Goal: Information Seeking & Learning: Learn about a topic

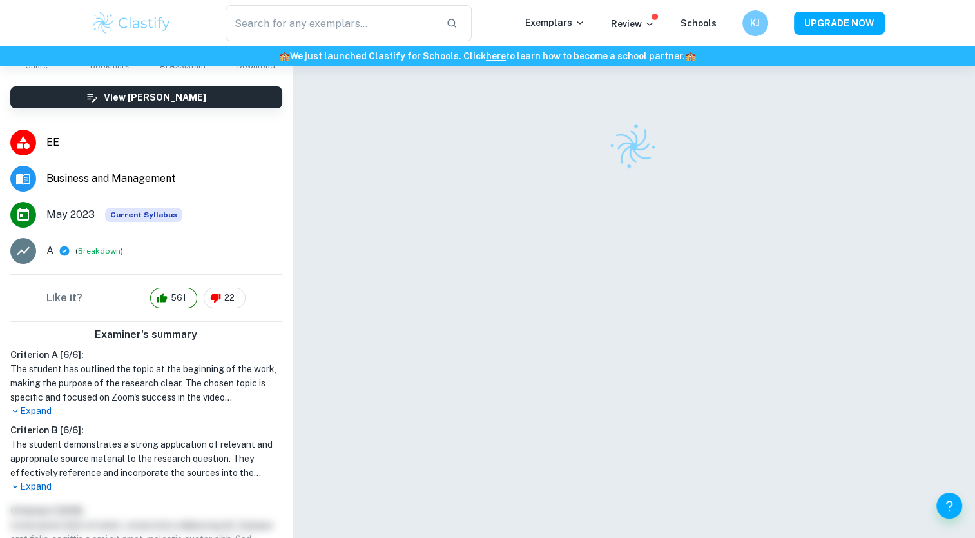
scroll to position [149, 0]
click at [129, 26] on img at bounding box center [132, 23] width 82 height 26
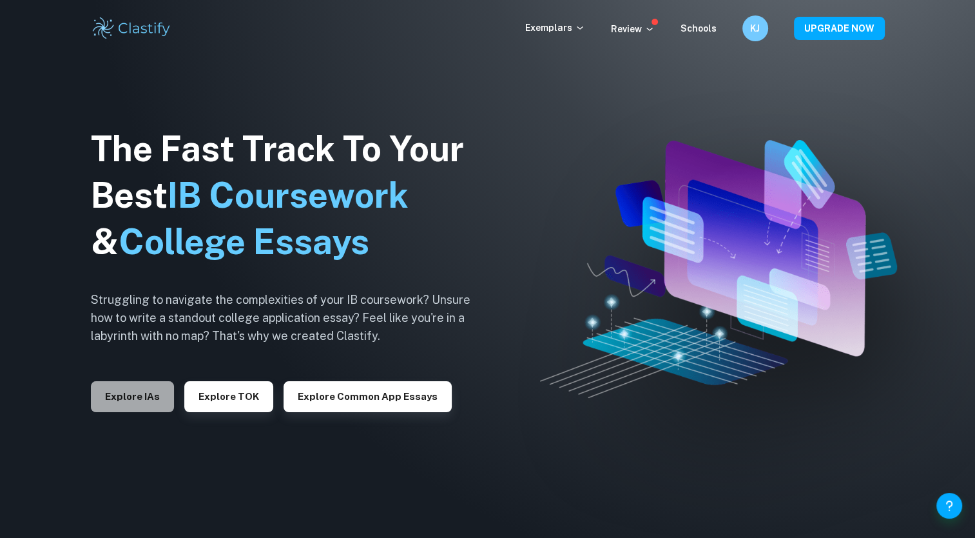
click at [132, 401] on button "Explore IAs" at bounding box center [132, 396] width 83 height 31
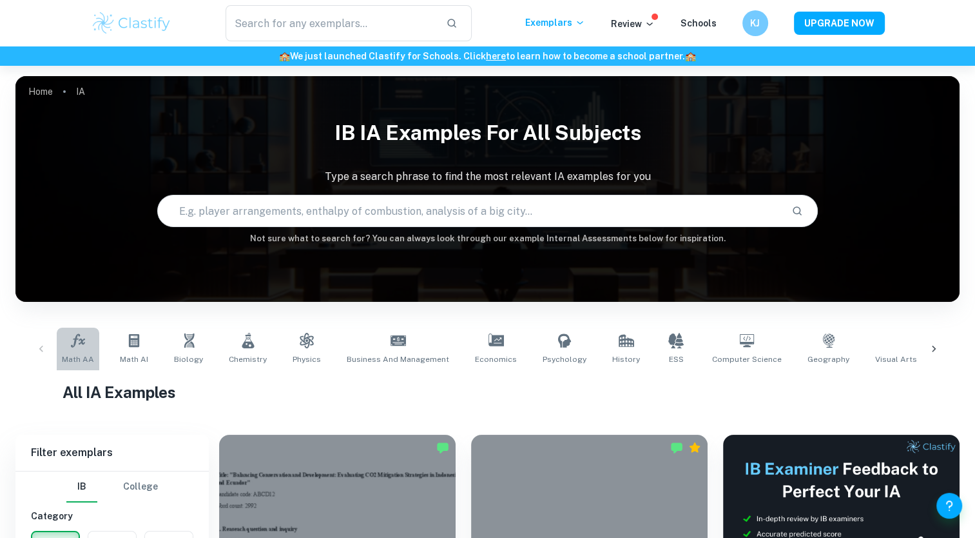
click at [81, 347] on icon at bounding box center [77, 340] width 15 height 15
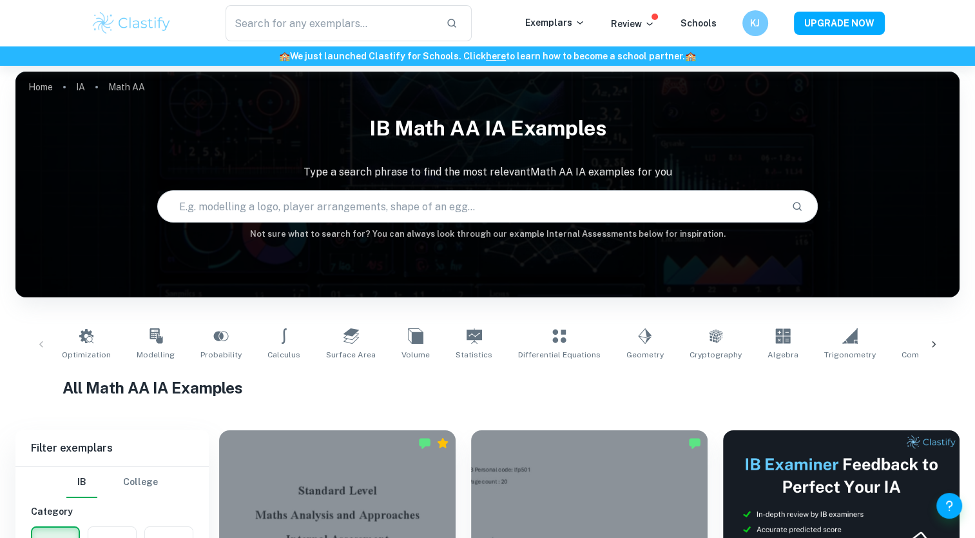
scroll to position [5, 0]
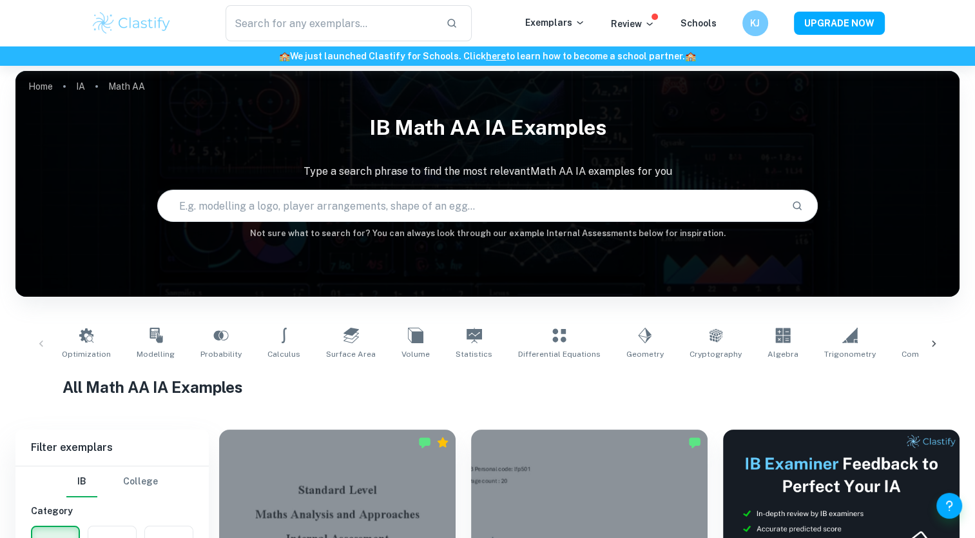
click at [286, 205] on input "text" at bounding box center [470, 206] width 624 height 36
type input "Business Math AA HL IA"
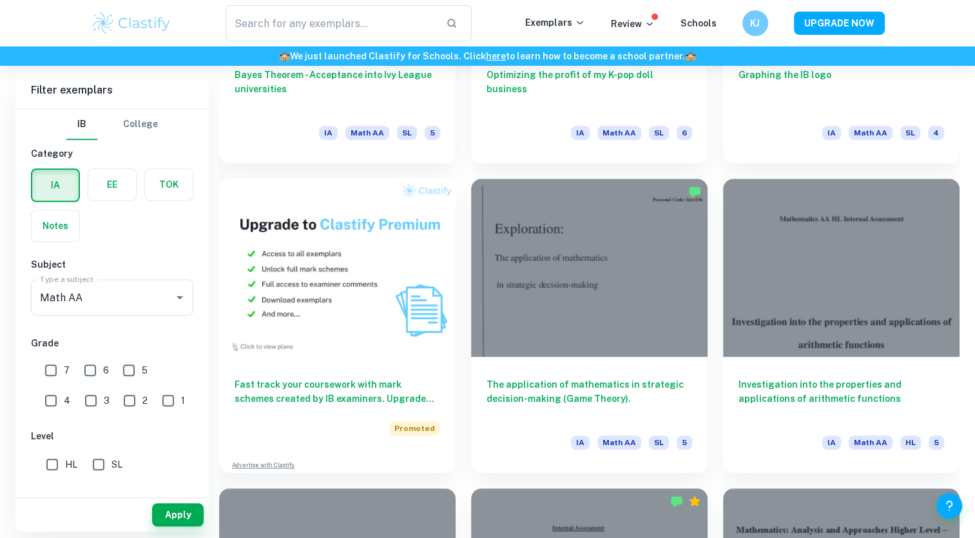
scroll to position [874, 0]
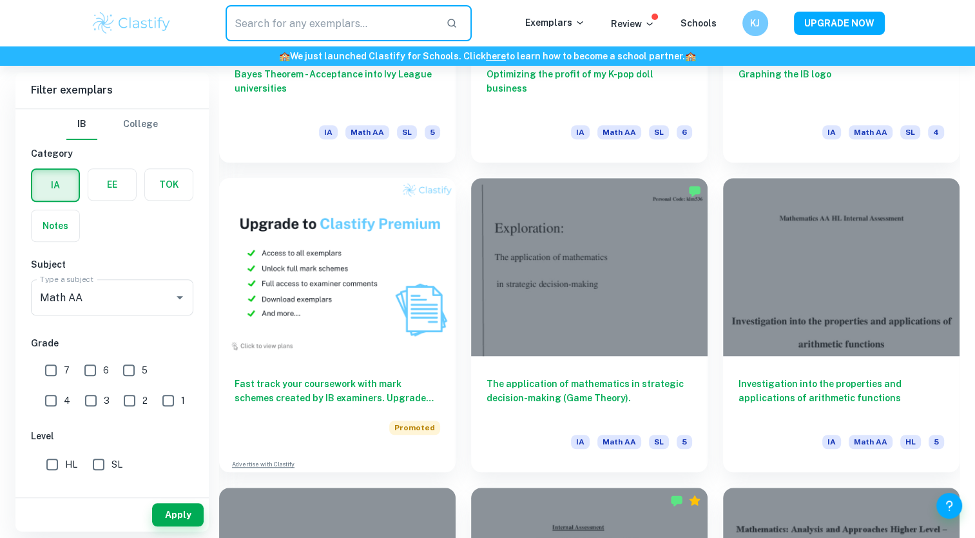
click at [336, 19] on input "text" at bounding box center [331, 23] width 211 height 36
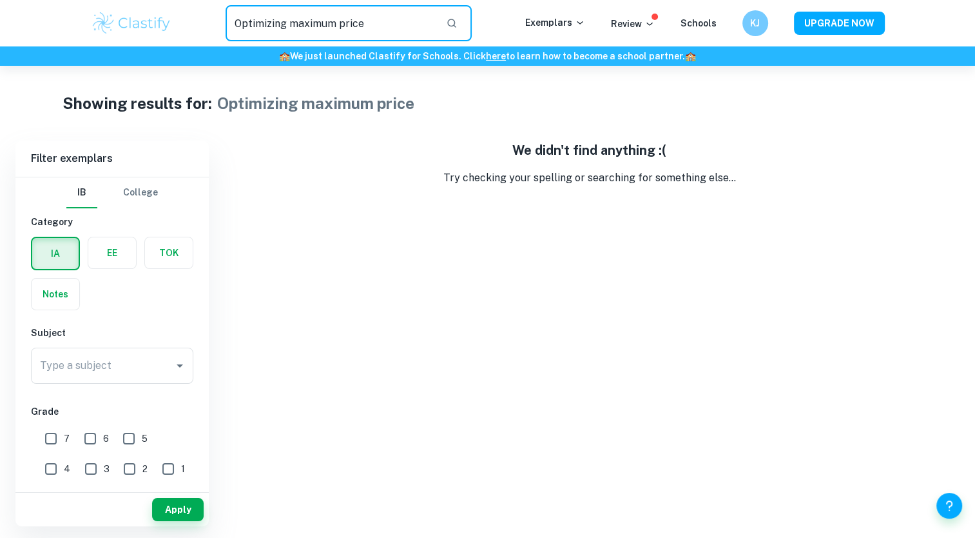
drag, startPoint x: 389, startPoint y: 19, endPoint x: 289, endPoint y: 27, distance: 100.2
click at [289, 27] on input "Optimizing maximum price" at bounding box center [331, 23] width 211 height 36
type input "Optimizing price"
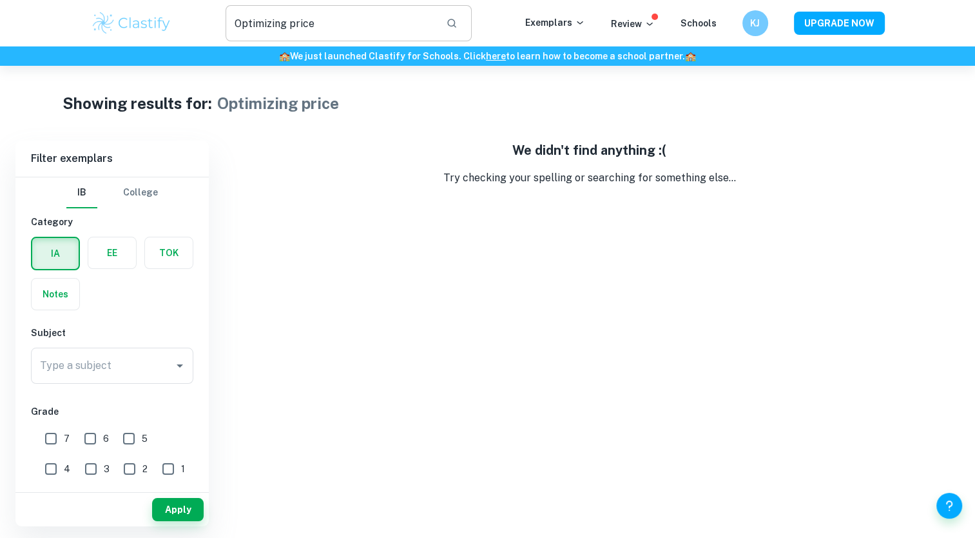
click at [340, 23] on input "Optimizing price" at bounding box center [331, 23] width 211 height 36
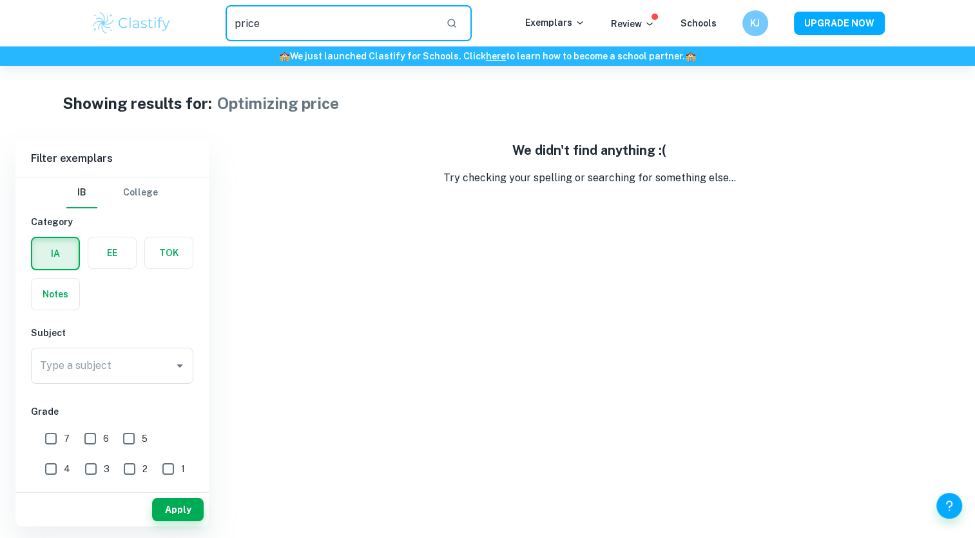
type input "price"
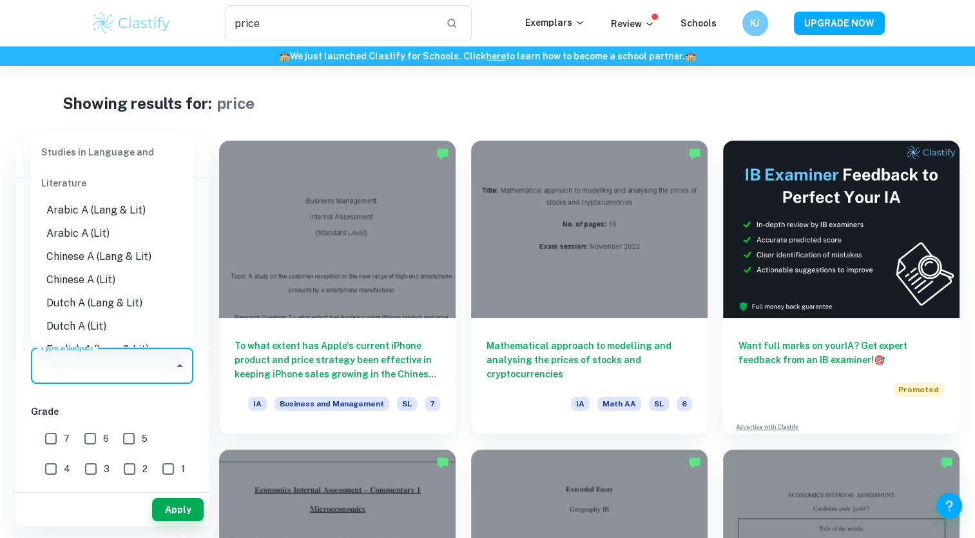
click at [132, 363] on input "Type a subject" at bounding box center [103, 365] width 132 height 24
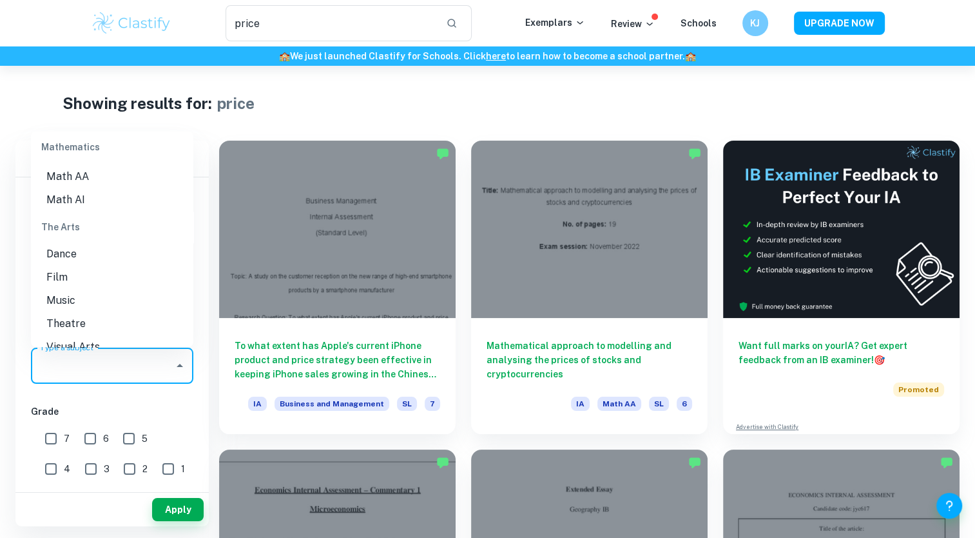
scroll to position [1858, 0]
click at [101, 173] on li "Math AA" at bounding box center [112, 177] width 162 height 23
type input "Math AA"
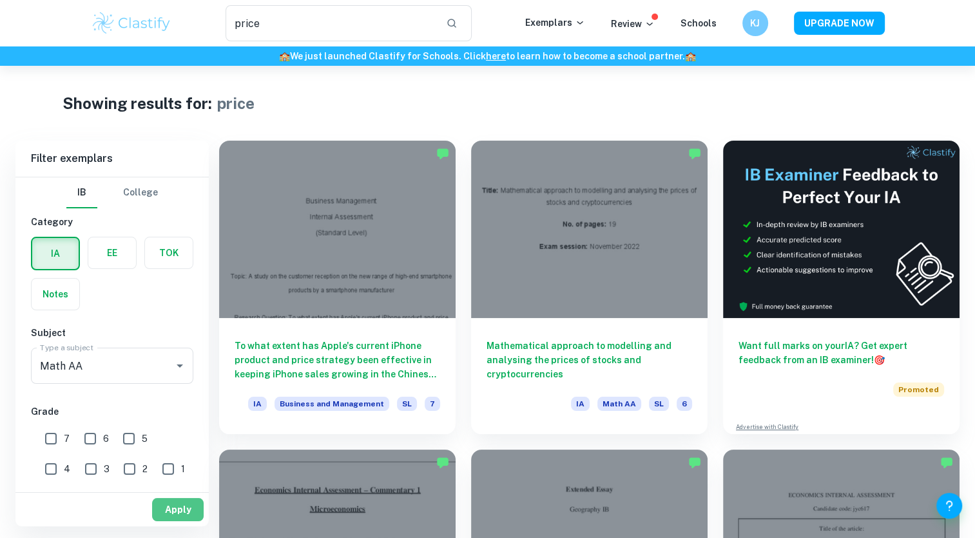
click at [180, 510] on button "Apply" at bounding box center [178, 509] width 52 height 23
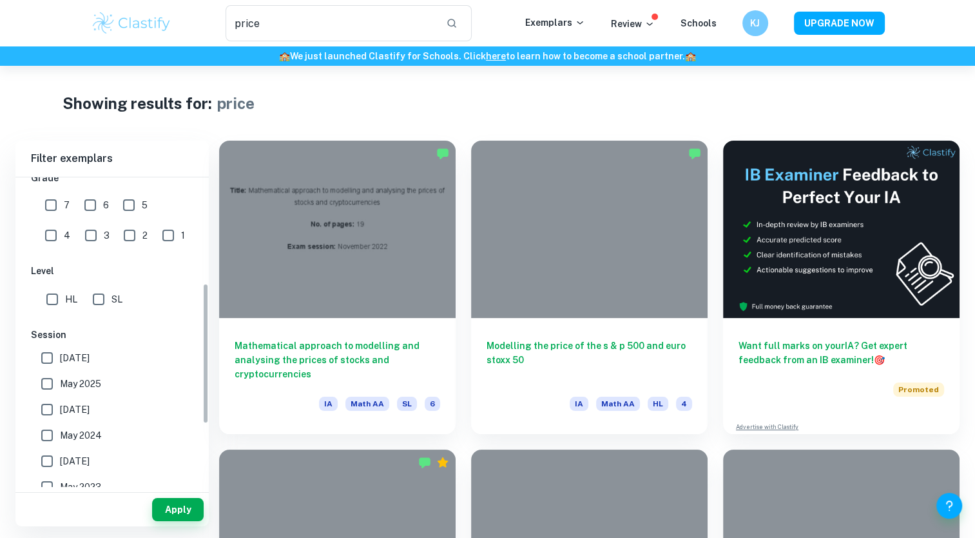
scroll to position [234, 0]
click at [54, 293] on input "HL" at bounding box center [52, 299] width 26 height 26
checkbox input "true"
drag, startPoint x: 173, startPoint y: 522, endPoint x: 168, endPoint y: 507, distance: 16.5
click at [168, 507] on div "Apply" at bounding box center [111, 509] width 193 height 34
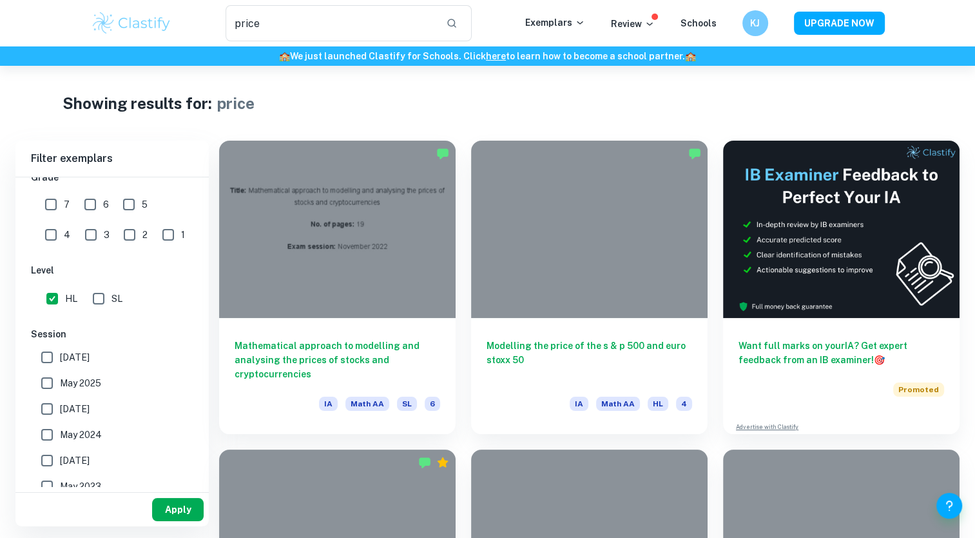
click at [168, 507] on button "Apply" at bounding box center [178, 509] width 52 height 23
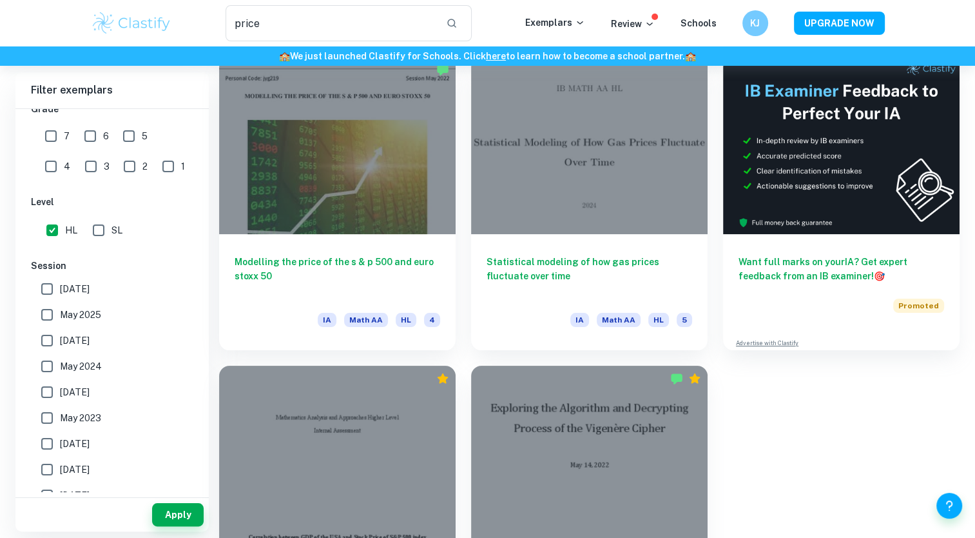
scroll to position [85, 0]
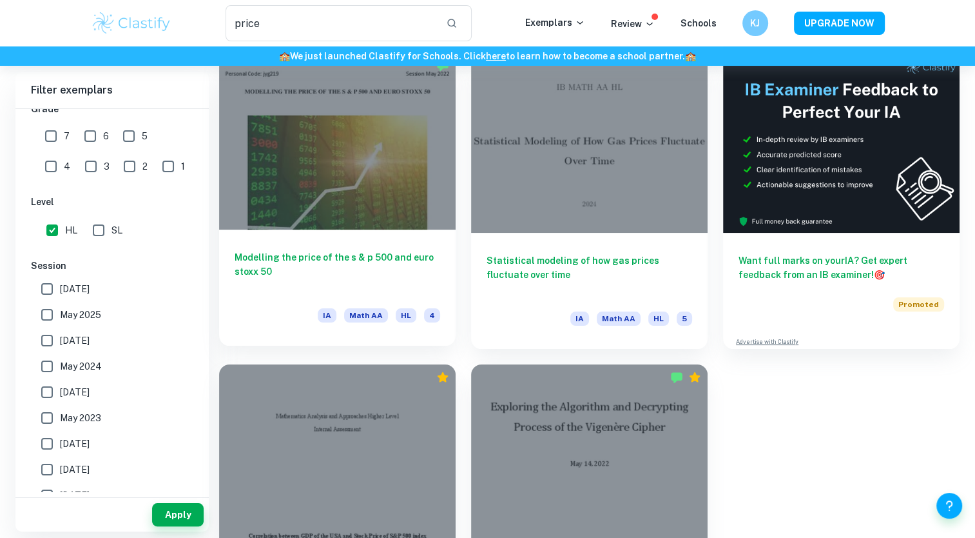
click at [384, 257] on h6 "Modelling the price of the s & p 500 and euro stoxx 50" at bounding box center [338, 271] width 206 height 43
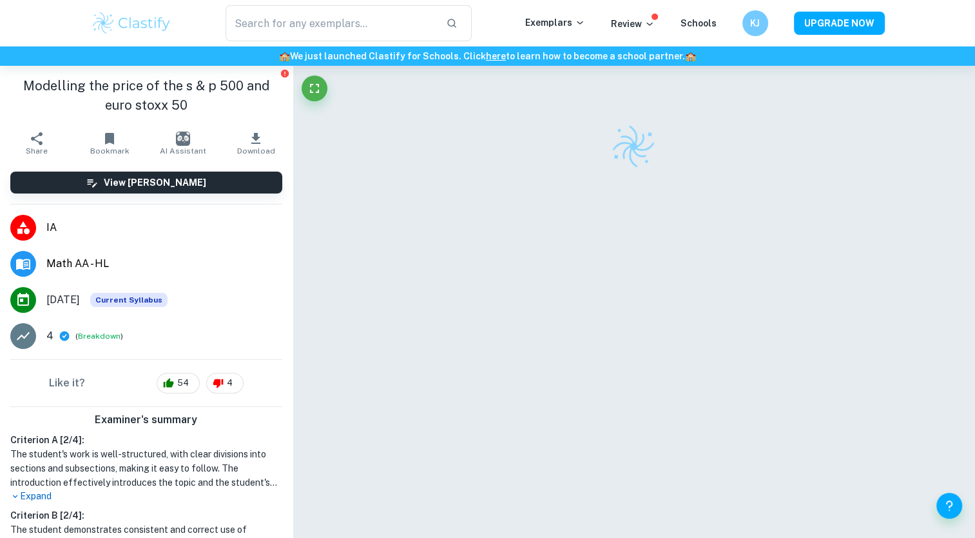
click at [574, 236] on div at bounding box center [633, 318] width 591 height 505
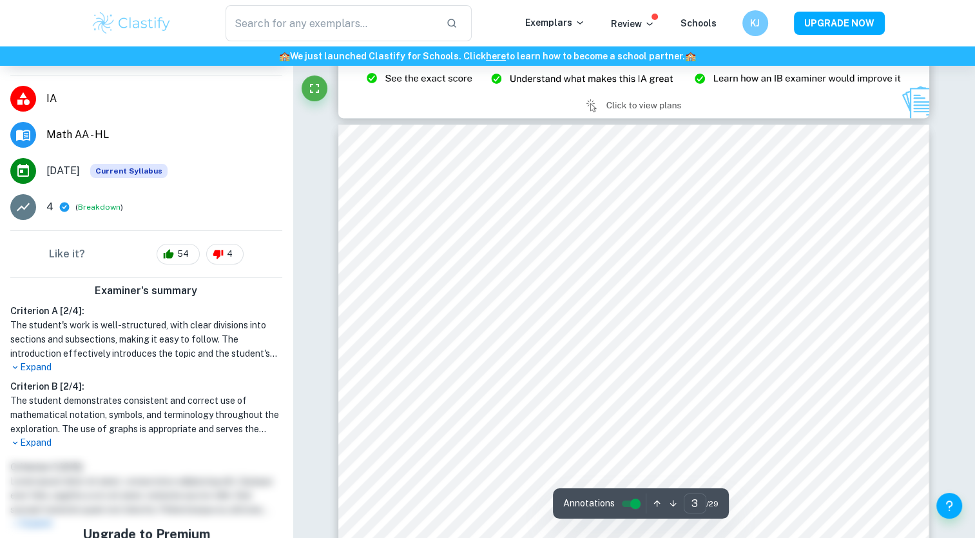
scroll to position [129, 0]
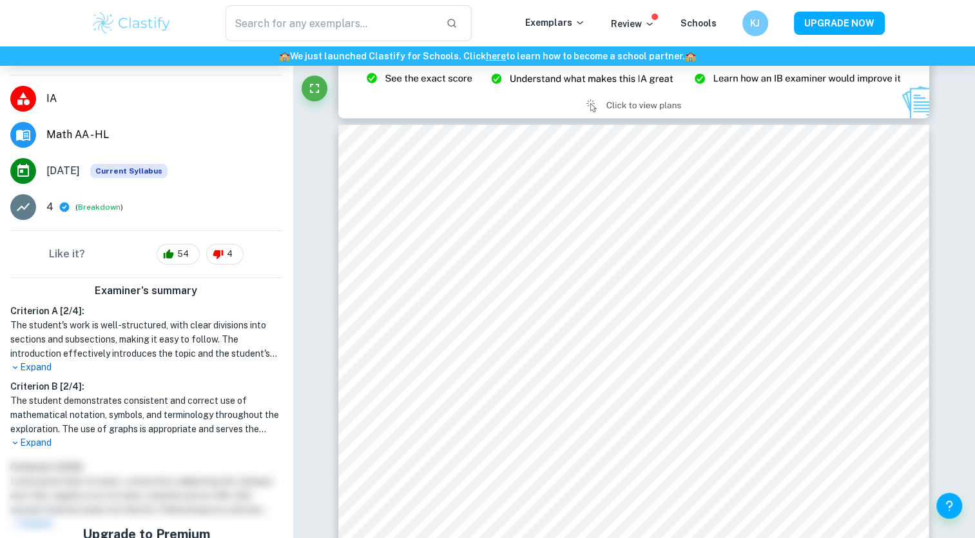
click at [41, 438] on p "Expand" at bounding box center [146, 443] width 272 height 14
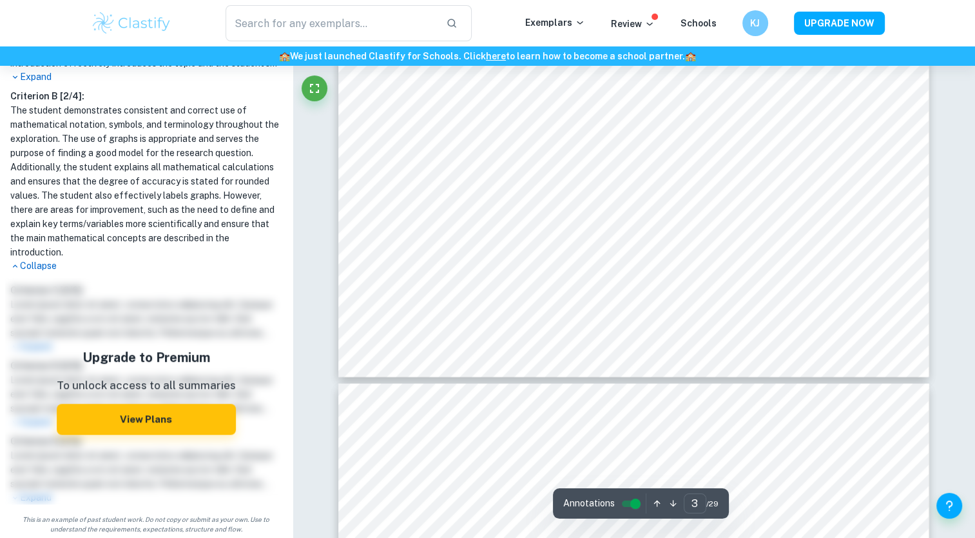
scroll to position [2415, 0]
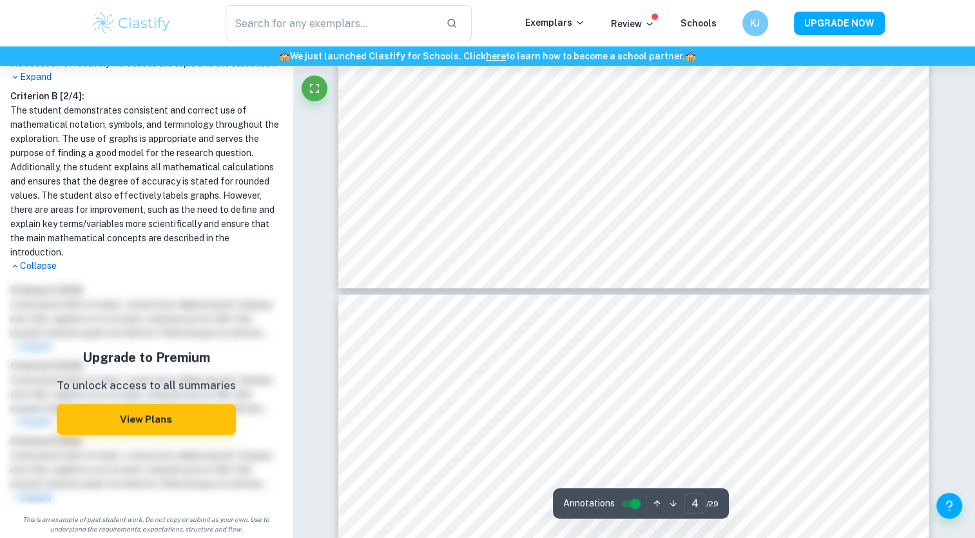
type input "5"
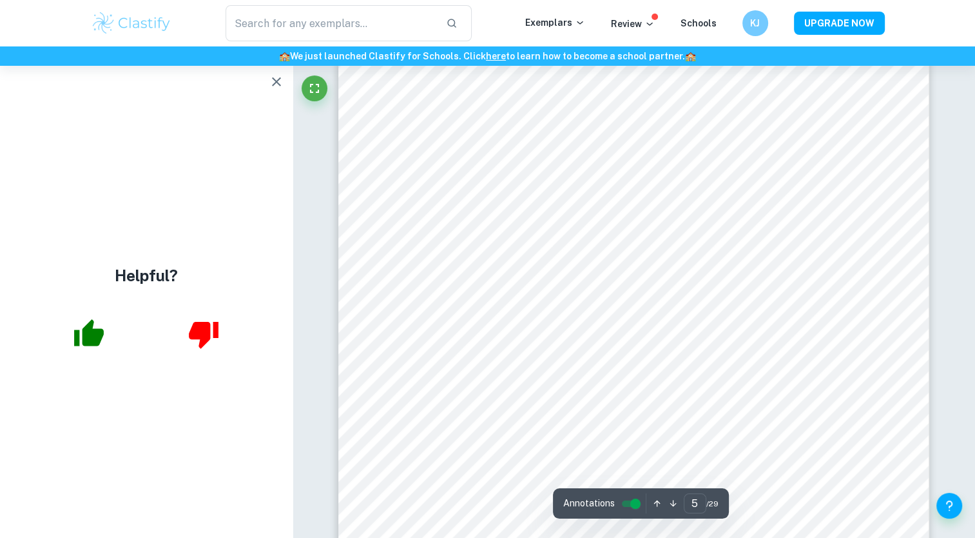
scroll to position [3713, 0]
type input "price"
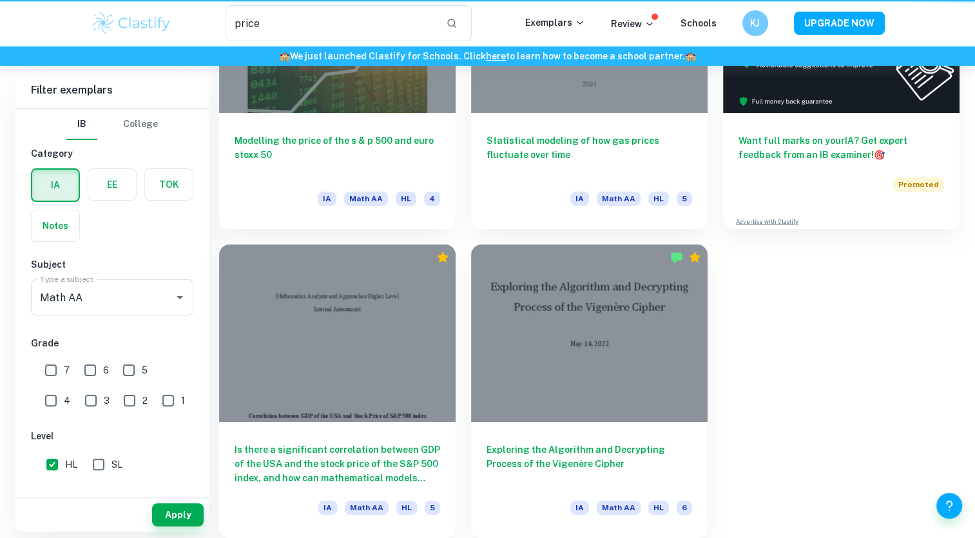
scroll to position [85, 0]
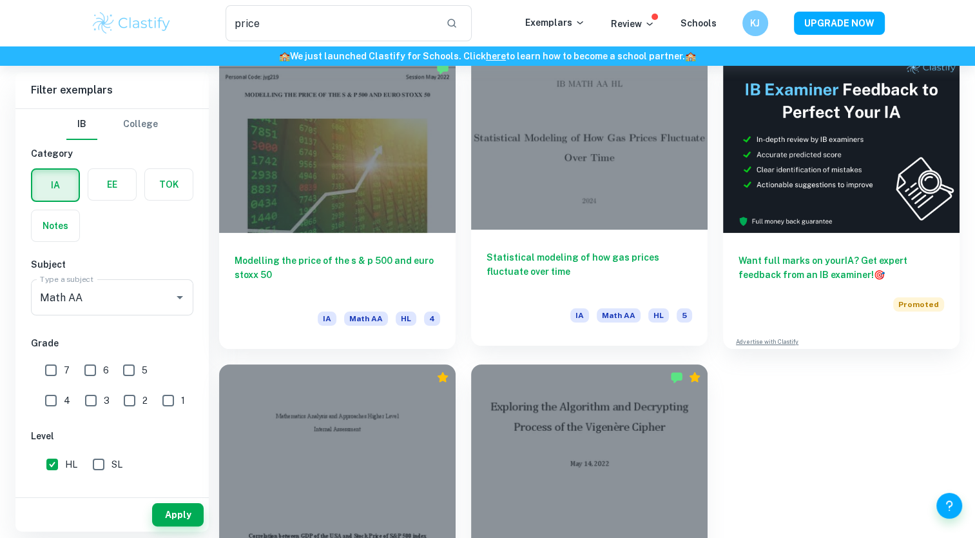
click at [600, 204] on div at bounding box center [589, 140] width 237 height 177
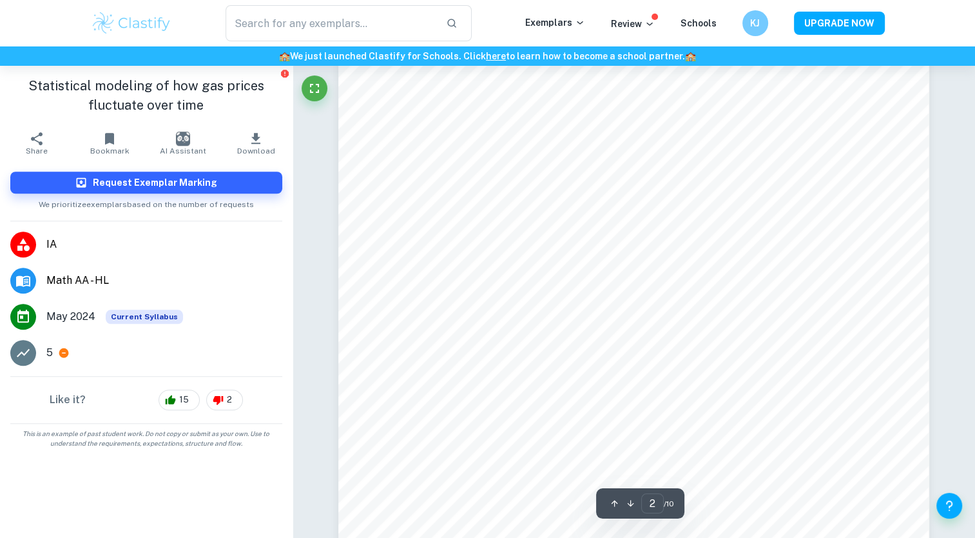
scroll to position [1109, 0]
type input "10"
type input "price"
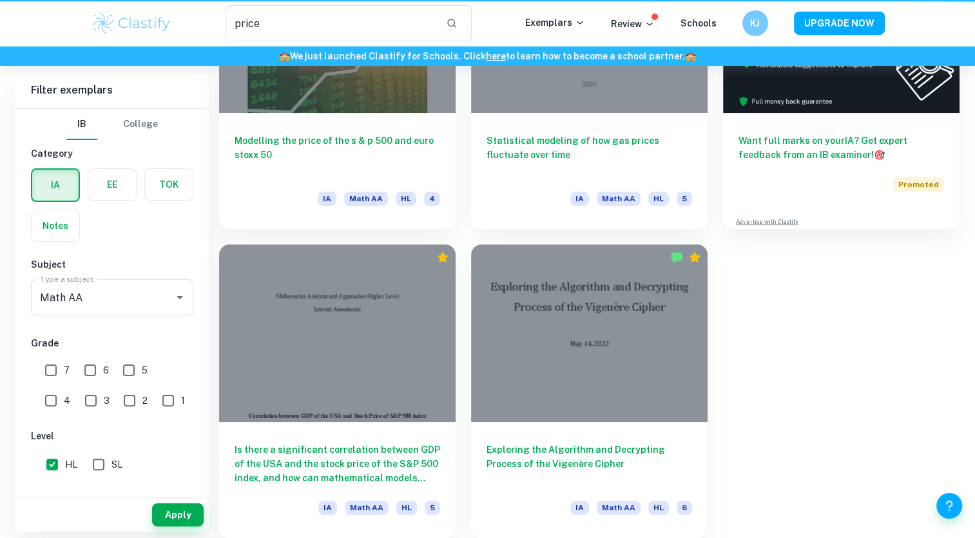
scroll to position [85, 0]
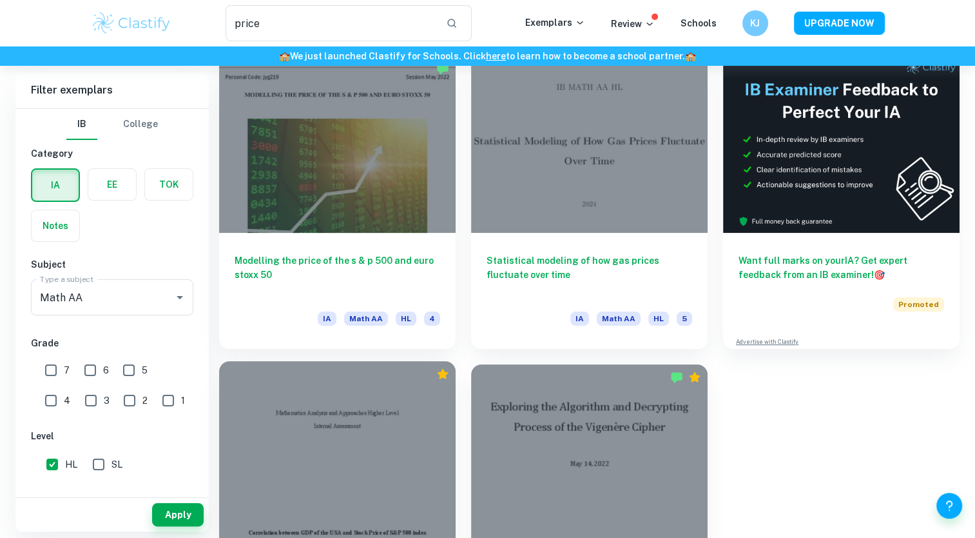
click at [347, 385] on div at bounding box center [337, 449] width 237 height 177
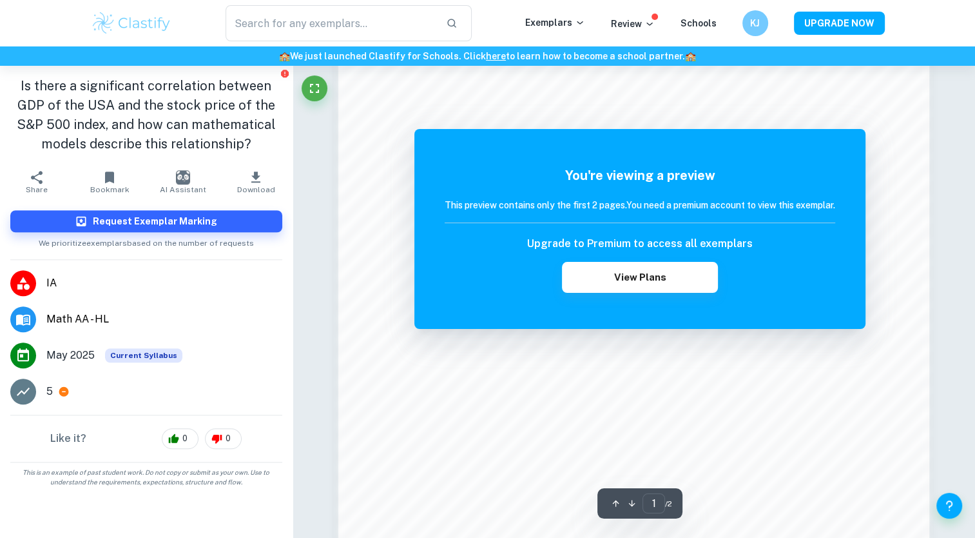
scroll to position [1165, 0]
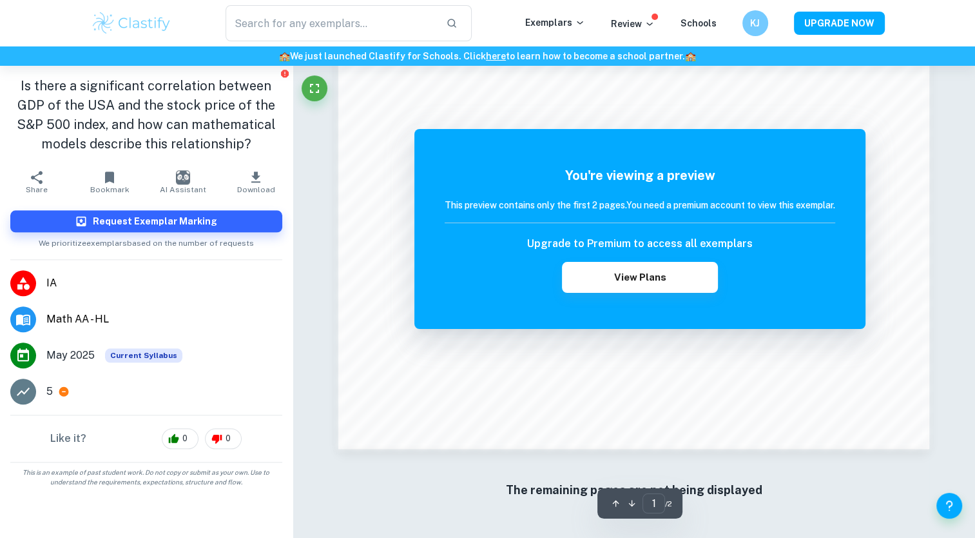
type input "price"
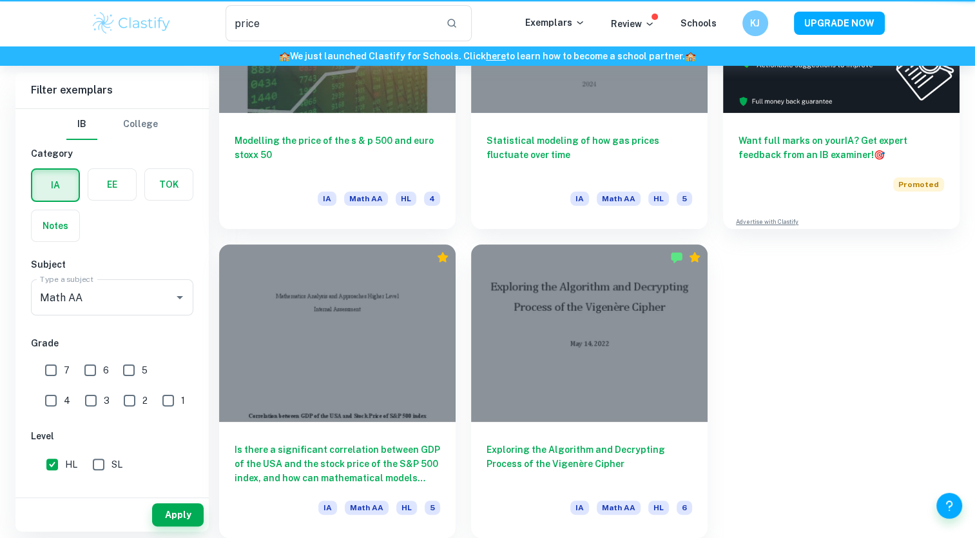
scroll to position [85, 0]
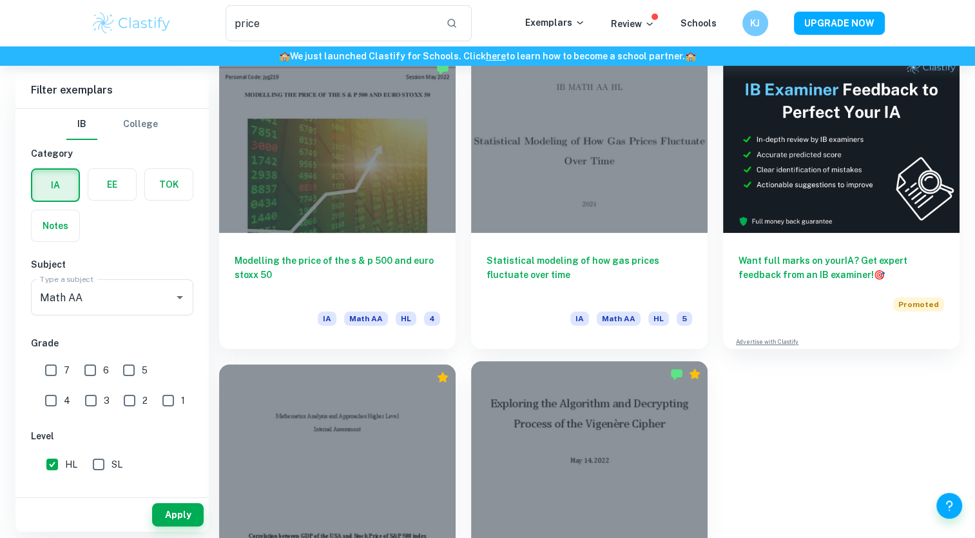
click at [609, 412] on div at bounding box center [589, 449] width 237 height 177
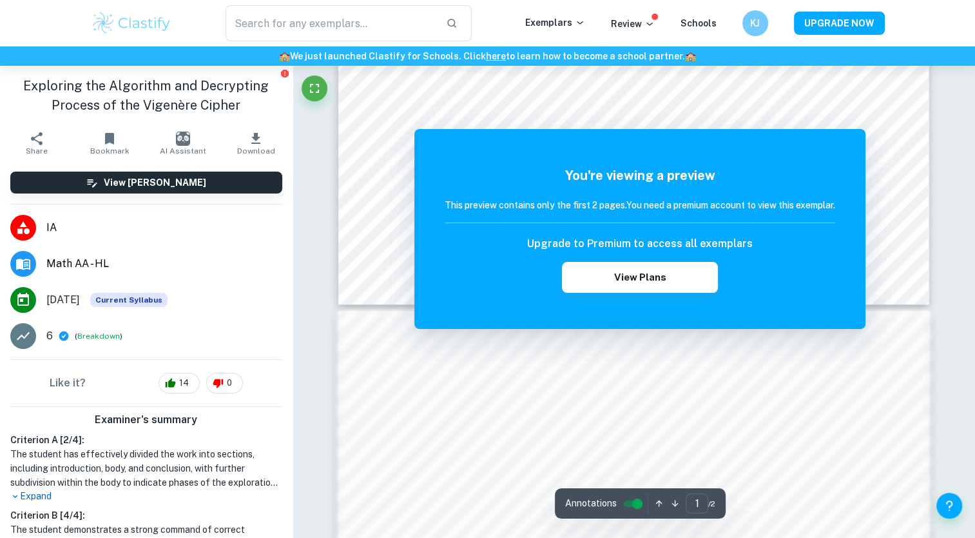
scroll to position [539, 0]
